Goal: Information Seeking & Learning: Learn about a topic

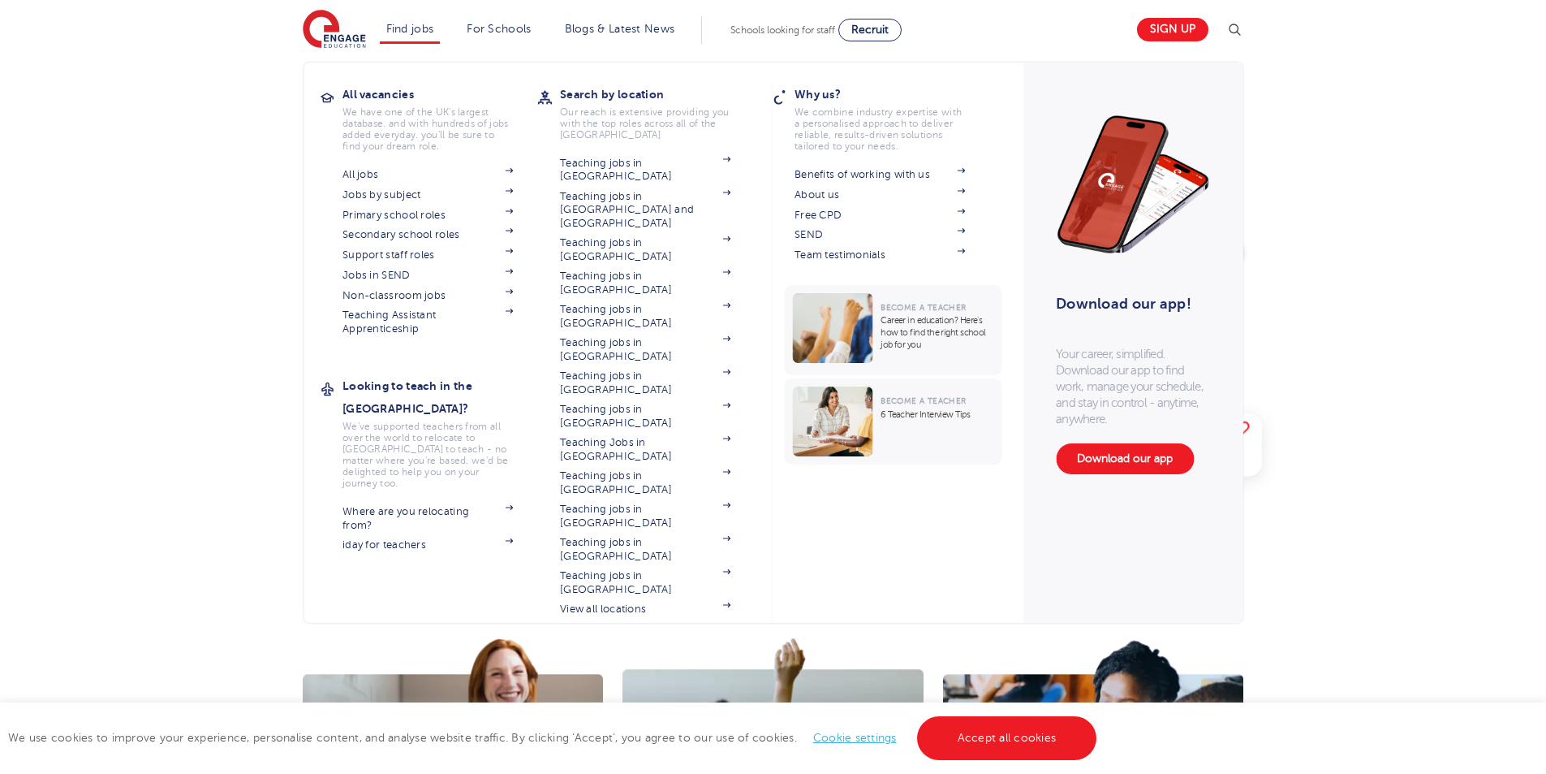
click at [420, 43] on li "Find jobs All vacancies We have one of the UK's largest database. and with hund…" at bounding box center [410, 30] width 61 height 28
click at [412, 275] on link "Jobs in SEND" at bounding box center [428, 275] width 170 height 13
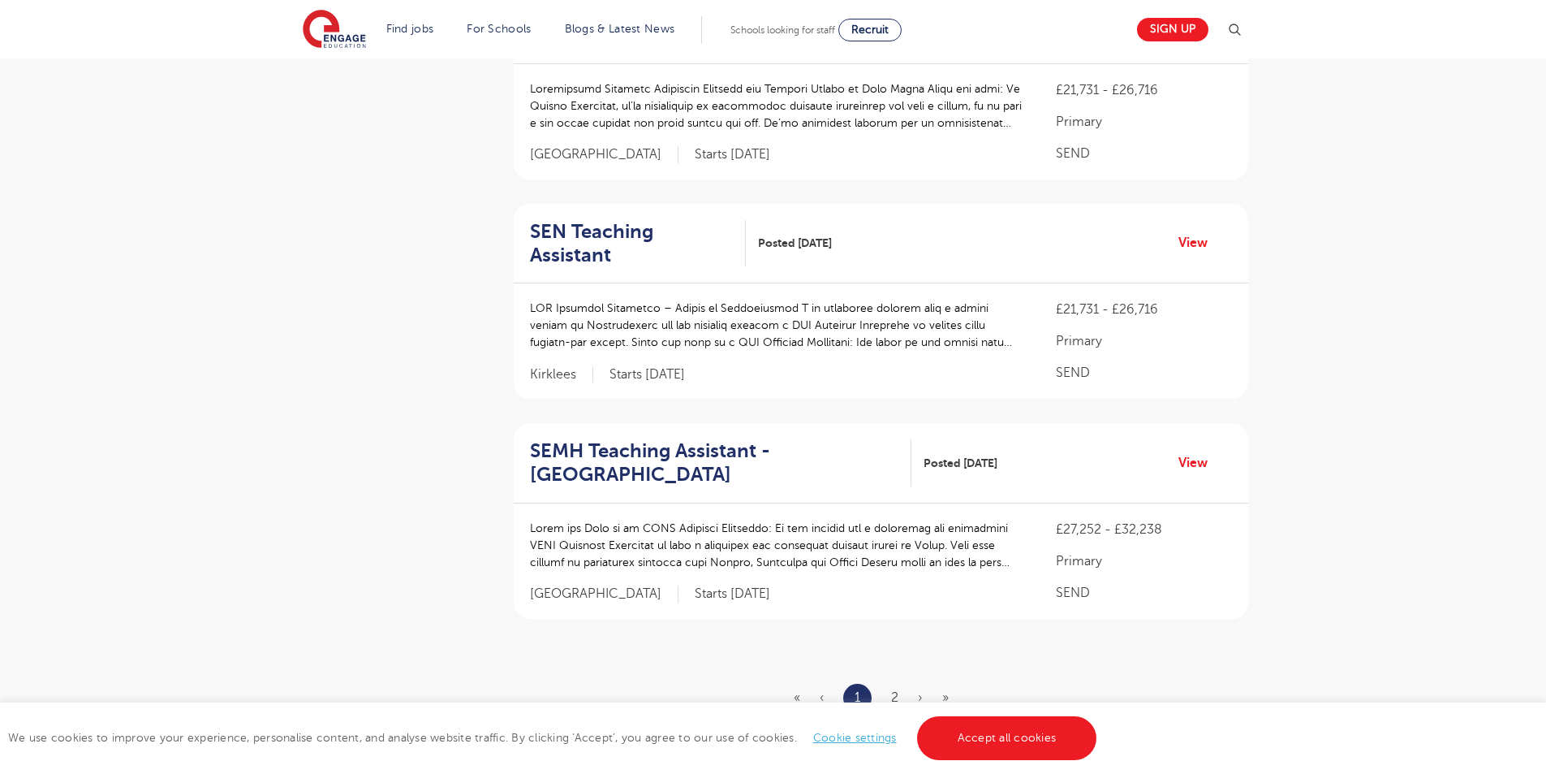
scroll to position [2189, 0]
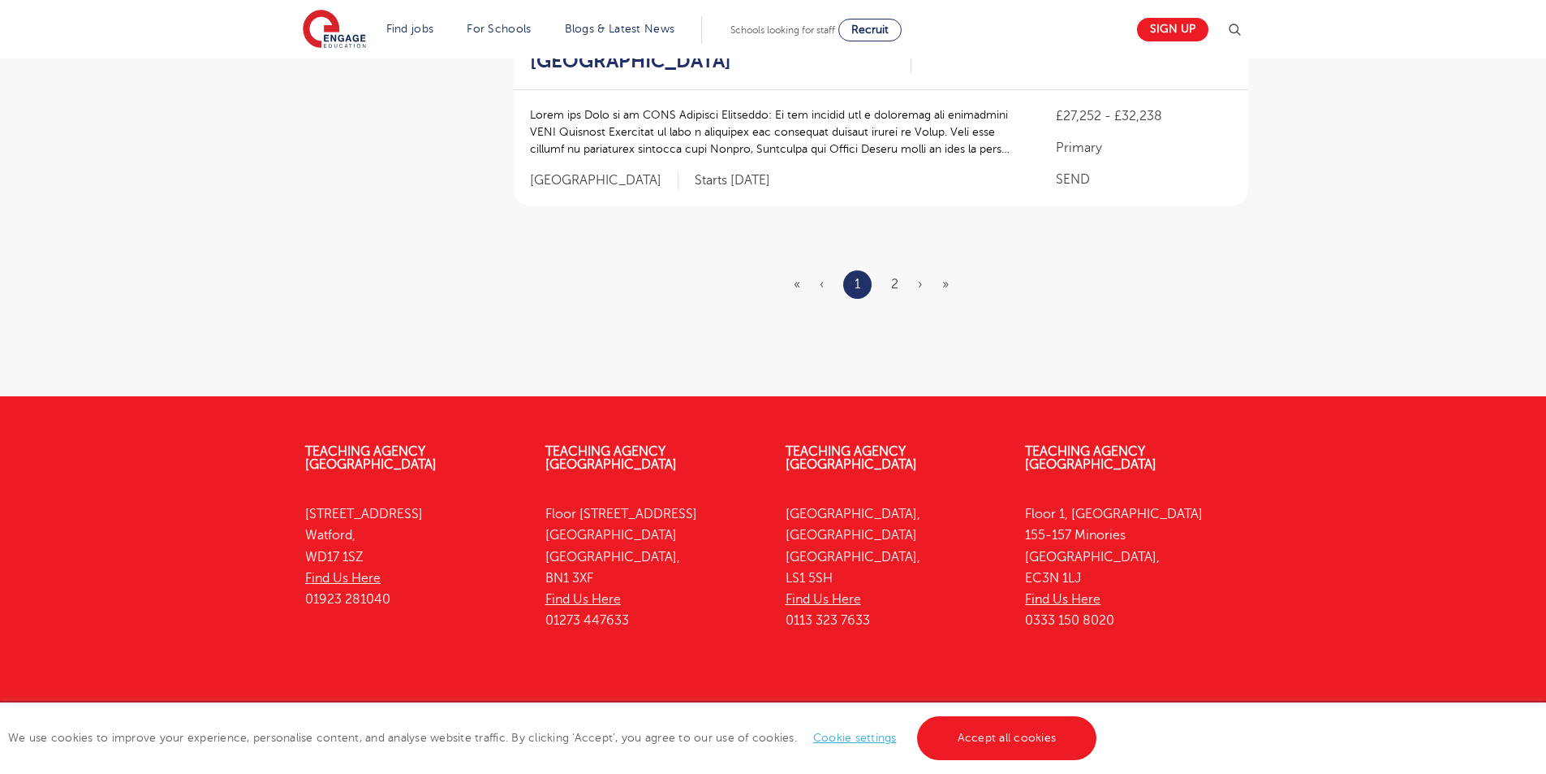
click at [905, 270] on ul "« ‹ 1 2 › »" at bounding box center [881, 284] width 175 height 28
click at [900, 270] on ul "« ‹ 1 2 › »" at bounding box center [881, 284] width 175 height 28
click at [897, 277] on link "2" at bounding box center [894, 284] width 7 height 15
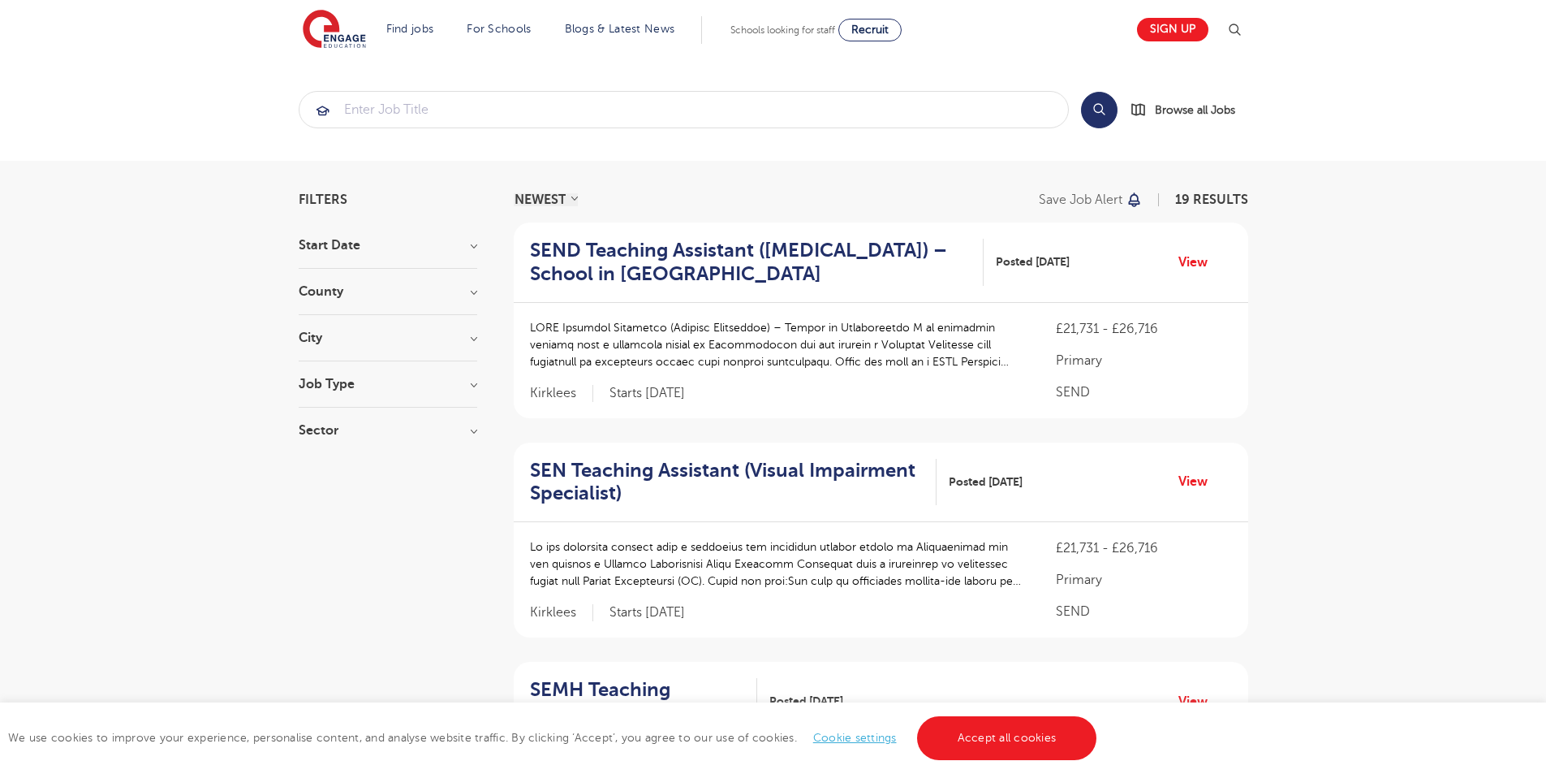
click at [348, 433] on h3 "Sector" at bounding box center [388, 430] width 179 height 13
click at [333, 467] on span "Primary" at bounding box center [346, 463] width 46 height 15
click at [333, 467] on input "Primary 17" at bounding box center [328, 461] width 11 height 11
checkbox input "true"
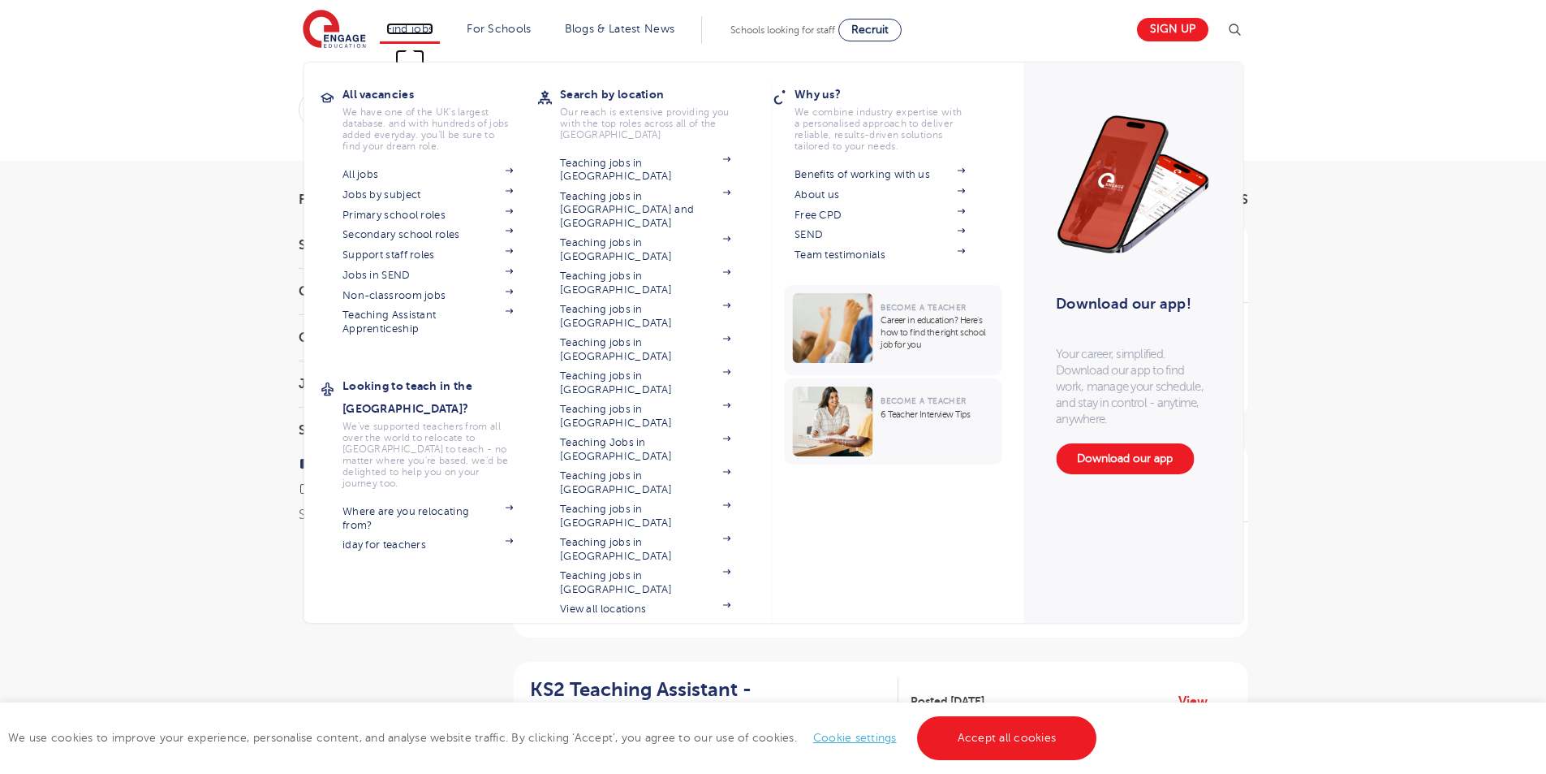
click at [420, 33] on link "Find jobs" at bounding box center [410, 29] width 48 height 12
click at [412, 270] on link "Jobs in SEND" at bounding box center [428, 275] width 170 height 13
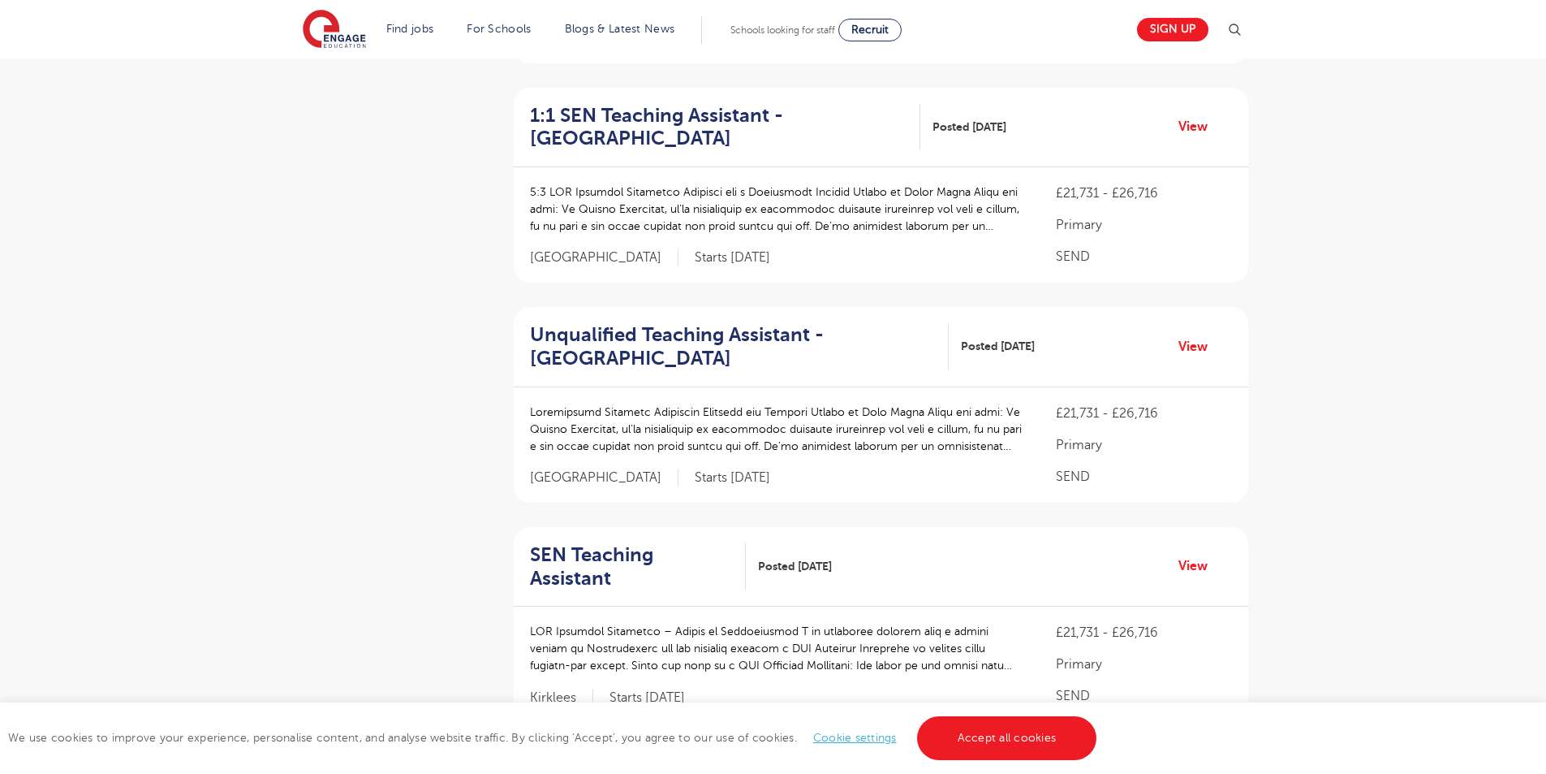
scroll to position [2189, 0]
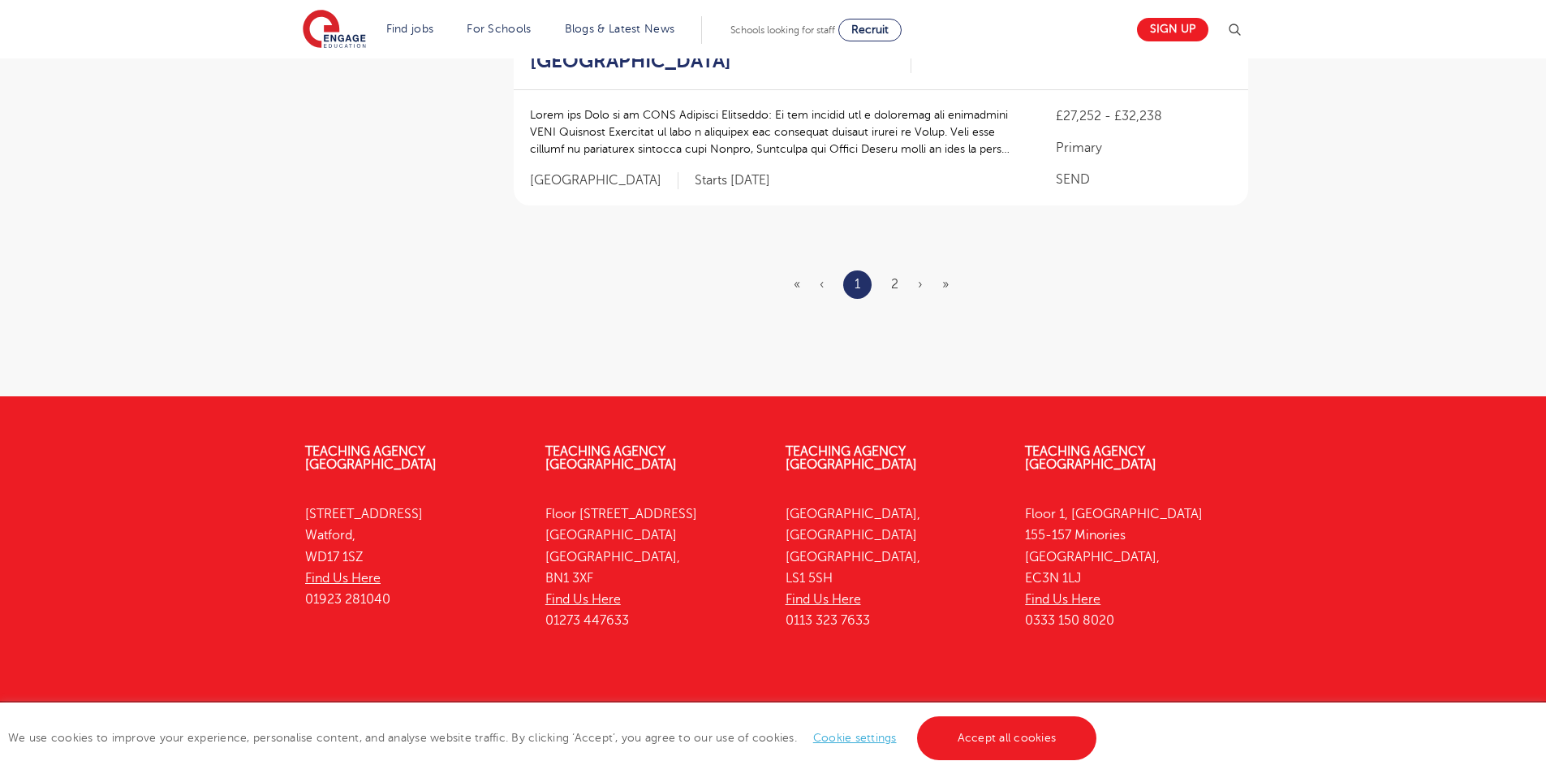
click at [899, 270] on ul "« ‹ 1 2 › »" at bounding box center [881, 284] width 175 height 28
click at [895, 274] on li "2" at bounding box center [894, 284] width 7 height 21
click at [894, 277] on link "2" at bounding box center [894, 284] width 7 height 15
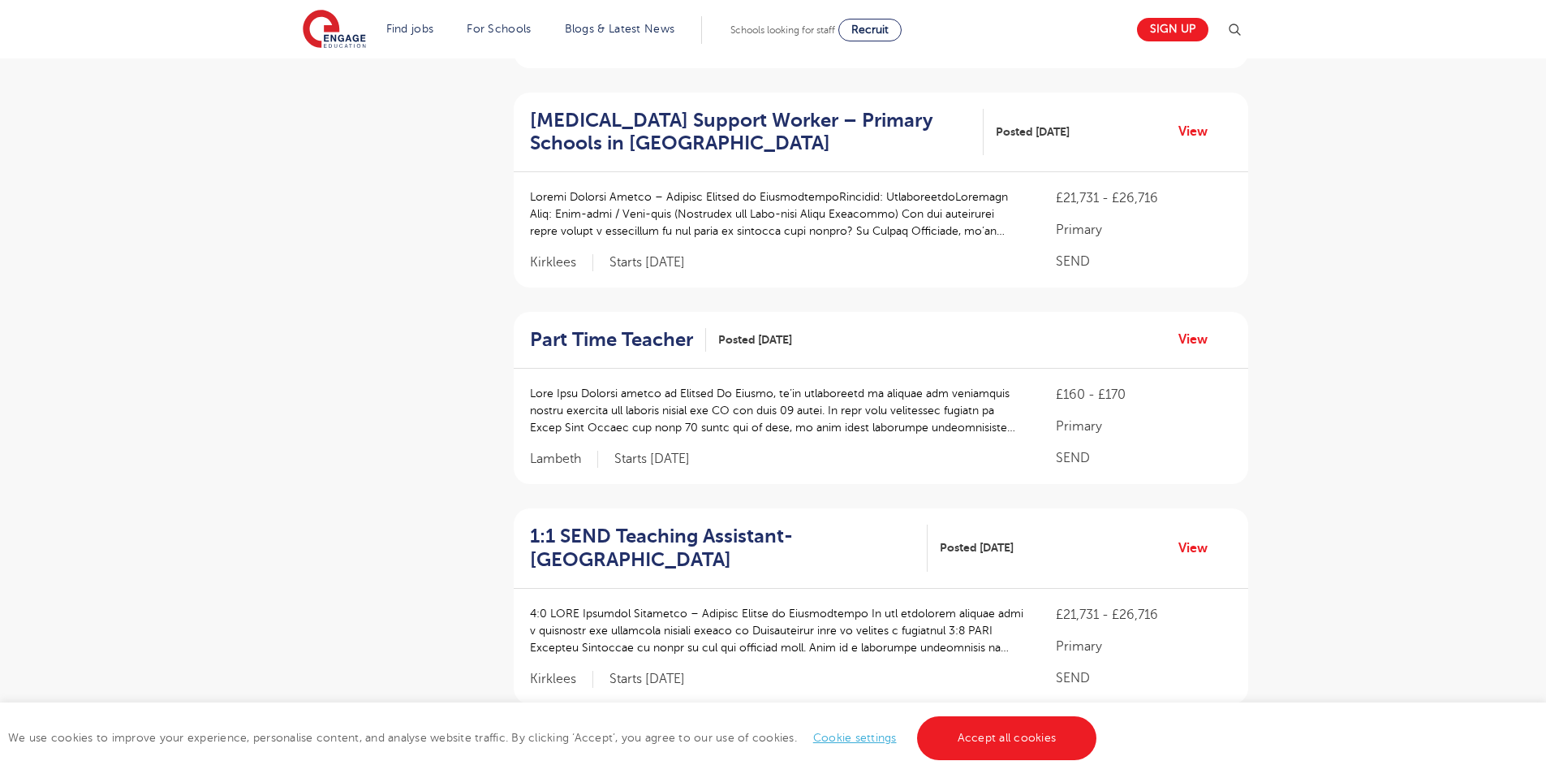
scroll to position [1946, 0]
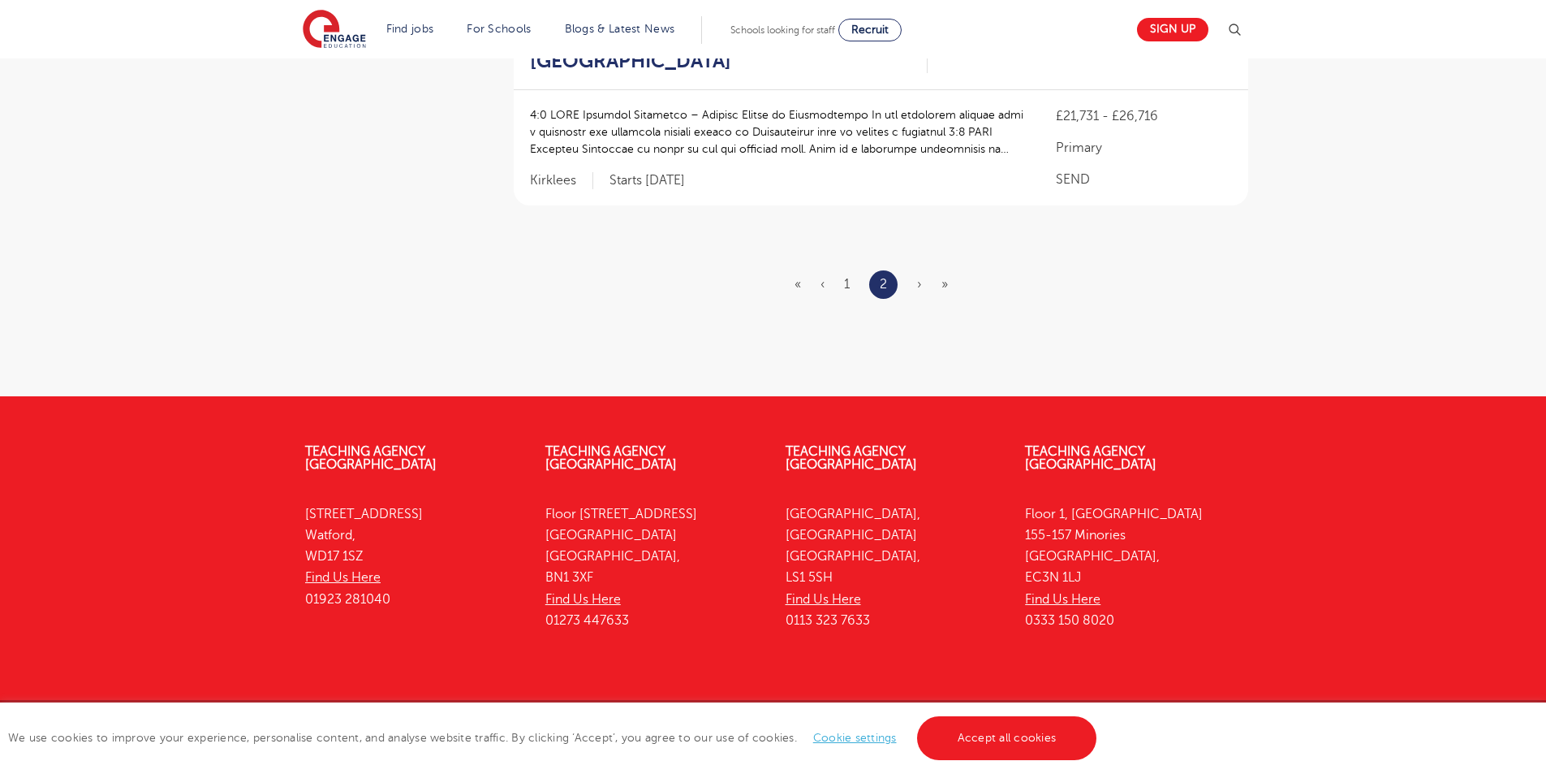
click at [911, 270] on ul "« ‹ 1 2 › »" at bounding box center [881, 284] width 173 height 28
click at [919, 277] on span "›" at bounding box center [919, 284] width 5 height 15
